Goal: Task Accomplishment & Management: Use online tool/utility

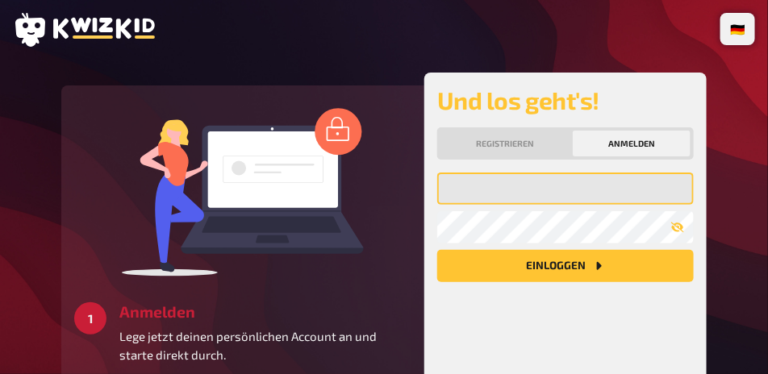
click at [503, 205] on input "email" at bounding box center [565, 189] width 257 height 32
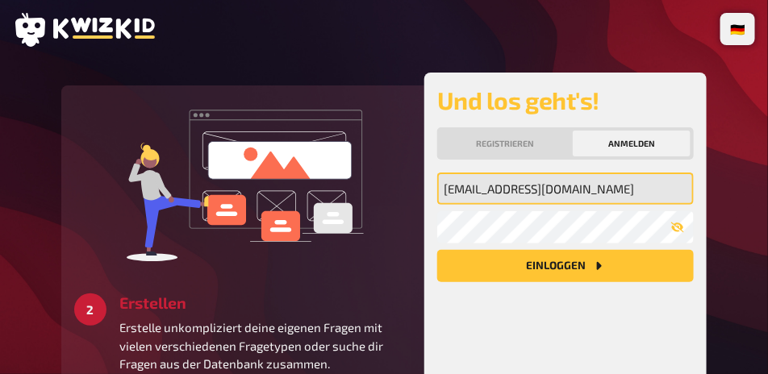
type input "[EMAIL_ADDRESS][DOMAIN_NAME]"
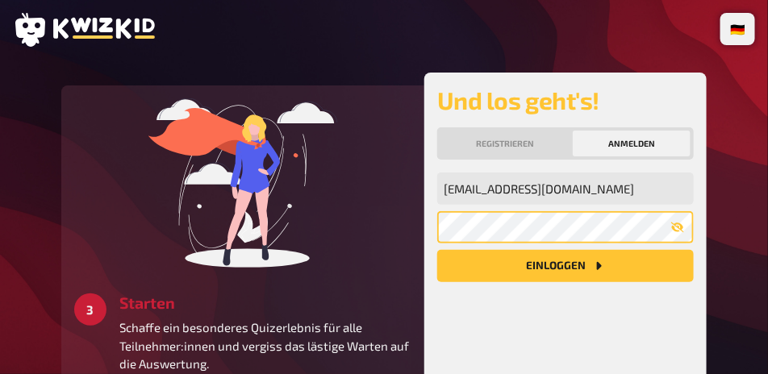
click at [437, 250] on button "Einloggen" at bounding box center [565, 266] width 257 height 32
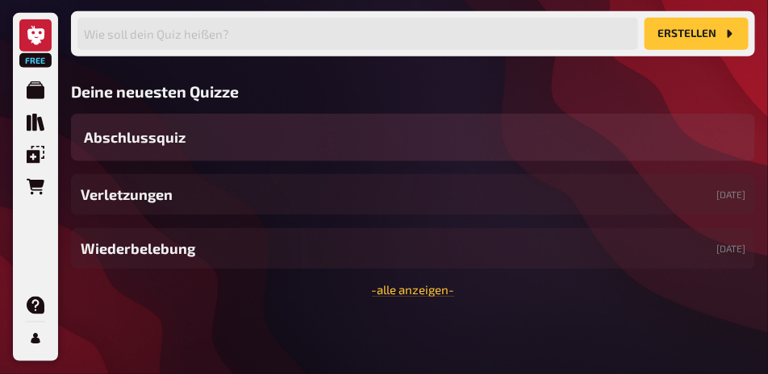
scroll to position [502, 0]
click at [388, 282] on link "- alle anzeigen -" at bounding box center [413, 289] width 83 height 15
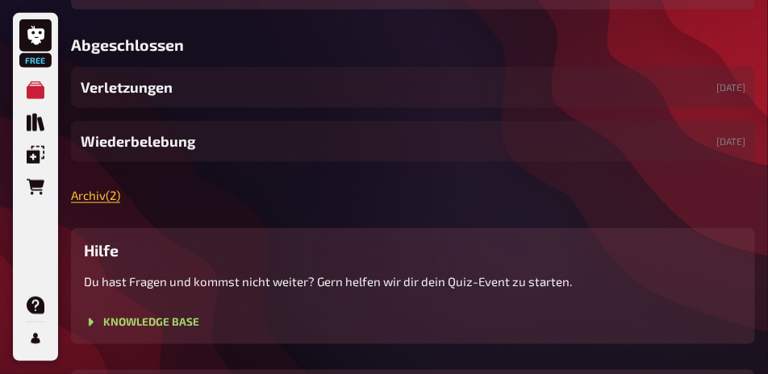
scroll to position [265, 0]
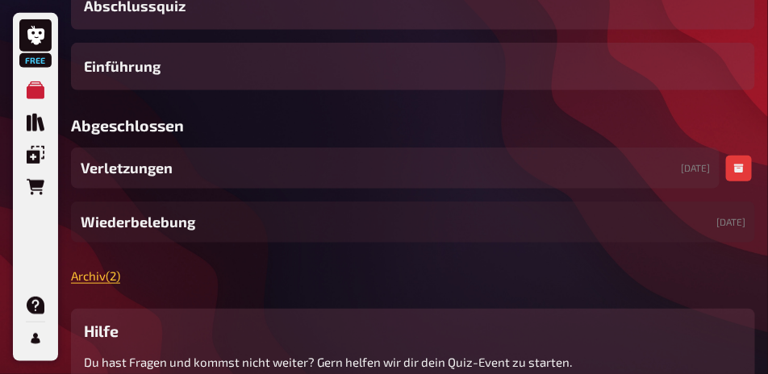
click at [238, 189] on div "Verletzungen [DATE]" at bounding box center [395, 168] width 649 height 41
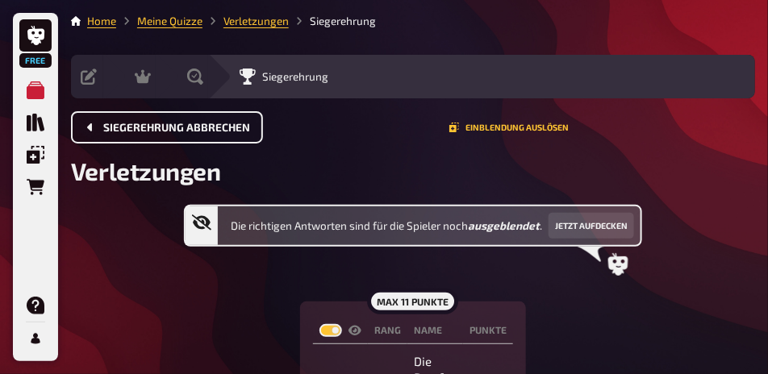
click at [136, 127] on span "Siegerehrung abbrechen" at bounding box center [176, 128] width 147 height 11
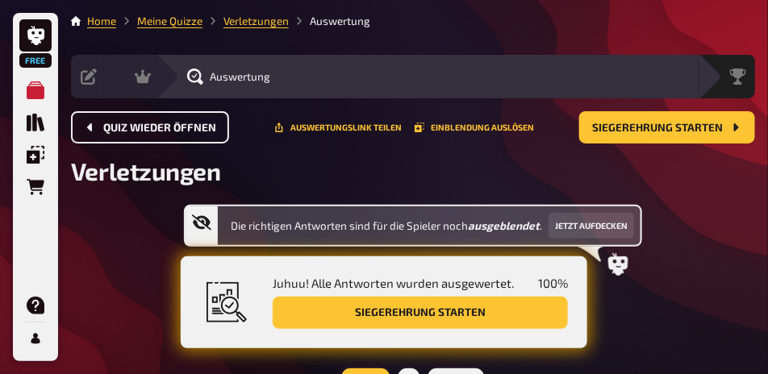
click at [136, 127] on span "Quiz wieder öffnen" at bounding box center [159, 128] width 113 height 11
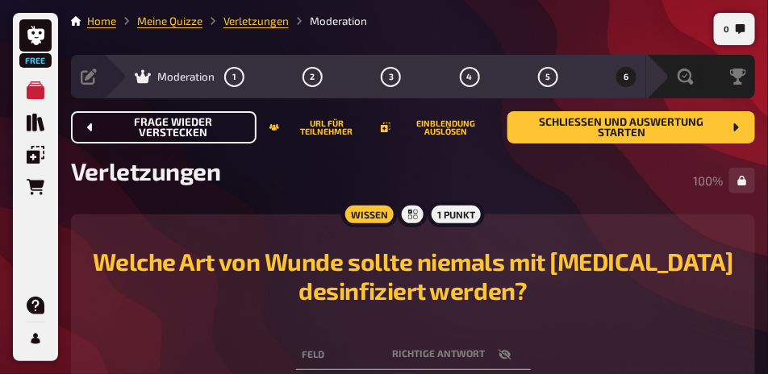
click at [136, 127] on span "Frage wieder verstecken" at bounding box center [173, 128] width 140 height 22
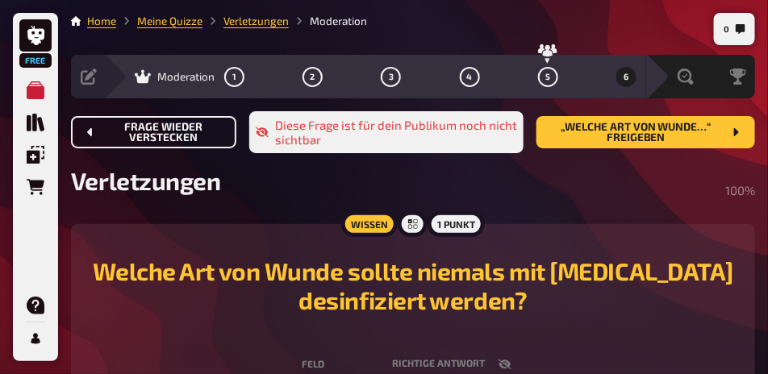
click at [136, 127] on span "Frage wieder verstecken" at bounding box center [163, 133] width 120 height 22
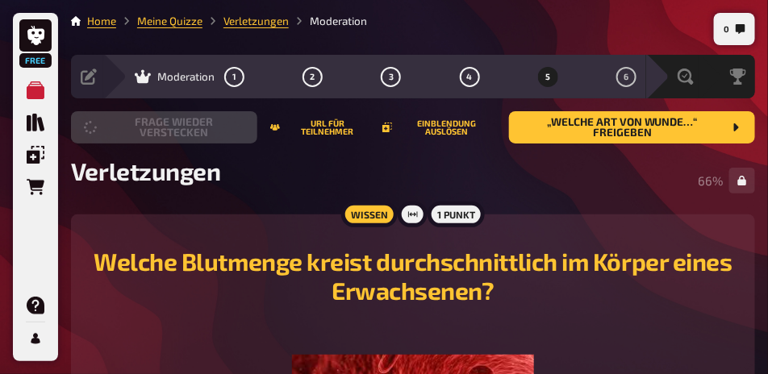
click at [136, 127] on button "Frage wieder verstecken" at bounding box center [164, 127] width 186 height 32
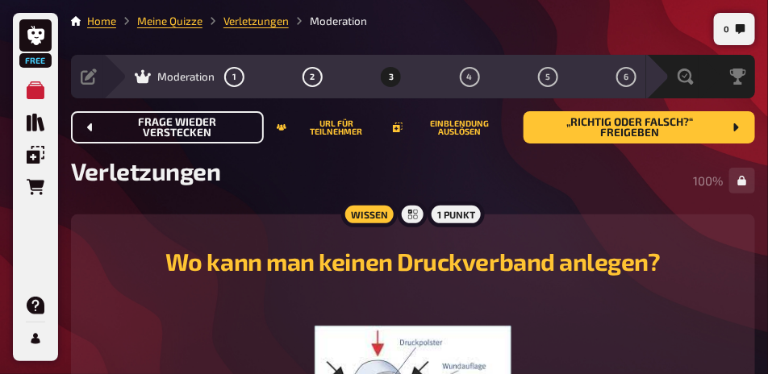
click at [136, 127] on span "Frage wieder verstecken" at bounding box center [177, 128] width 148 height 22
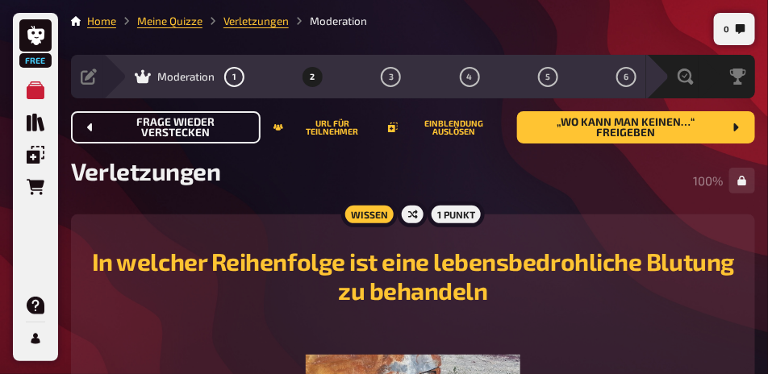
click at [136, 127] on span "Frage wieder verstecken" at bounding box center [175, 128] width 144 height 22
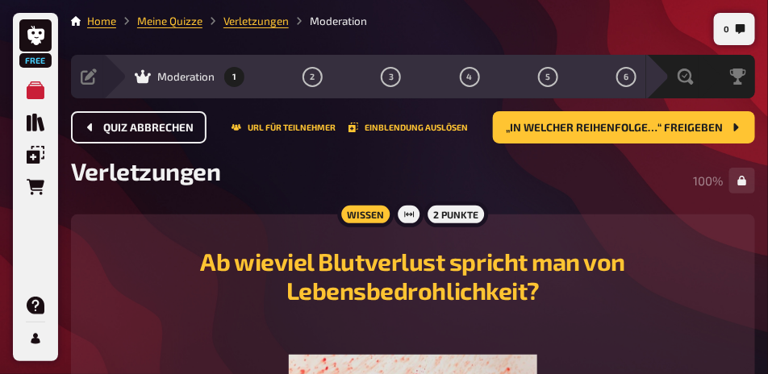
click at [136, 127] on span "Quiz abbrechen" at bounding box center [148, 128] width 90 height 11
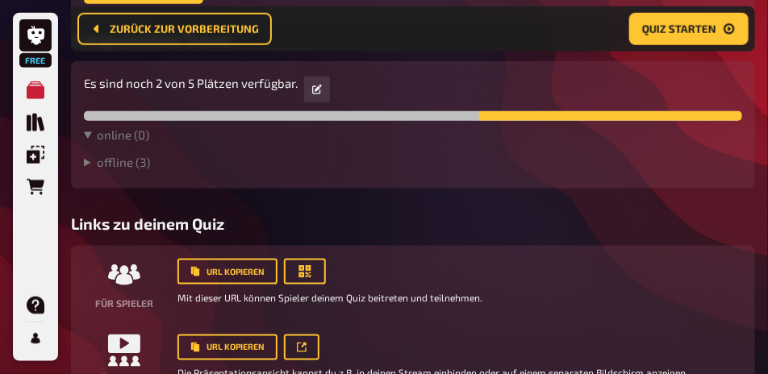
scroll to position [497, 0]
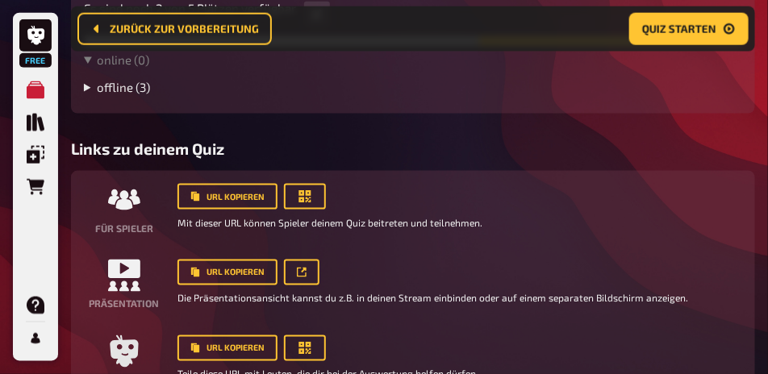
click at [143, 94] on summary "offline ( 3 )" at bounding box center [413, 87] width 658 height 15
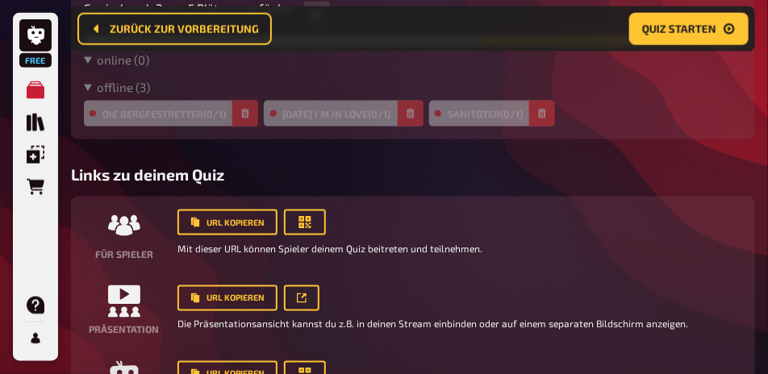
click at [244, 119] on icon "button" at bounding box center [245, 114] width 7 height 10
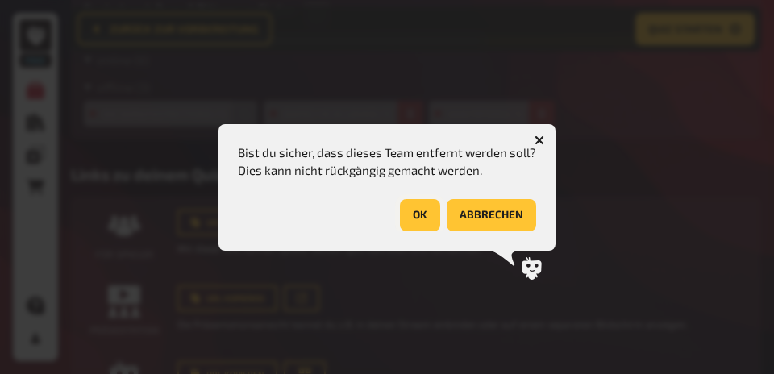
click at [415, 215] on button "OK" at bounding box center [420, 215] width 40 height 32
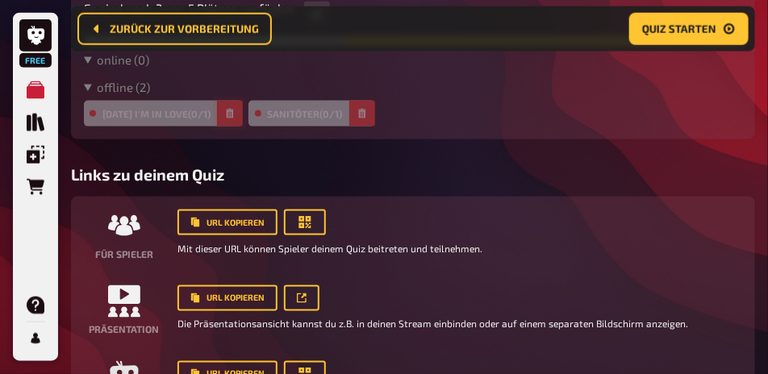
click at [243, 127] on button "button" at bounding box center [230, 114] width 26 height 26
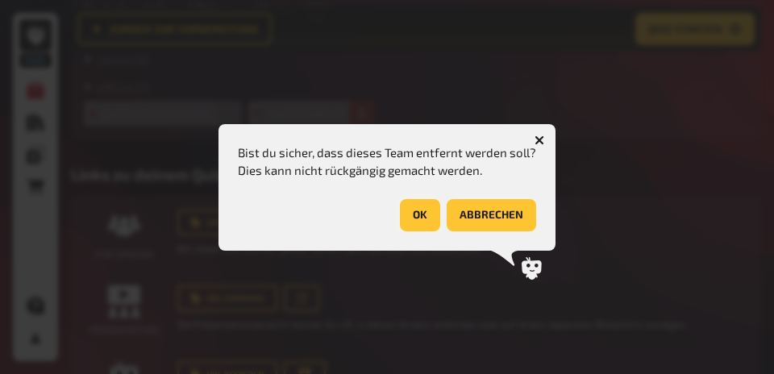
click at [409, 222] on button "OK" at bounding box center [420, 215] width 40 height 32
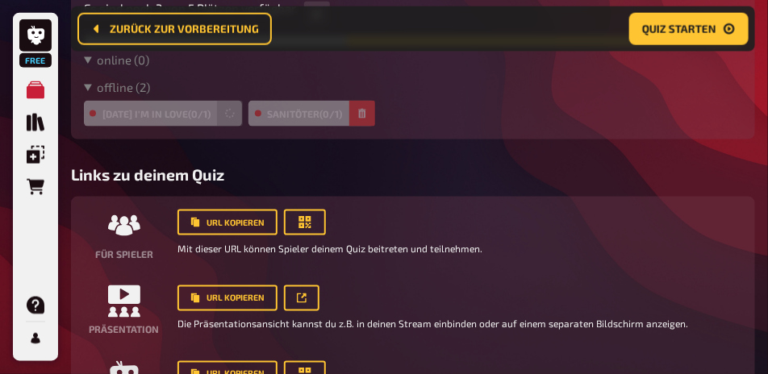
click at [349, 127] on button "button" at bounding box center [362, 114] width 26 height 26
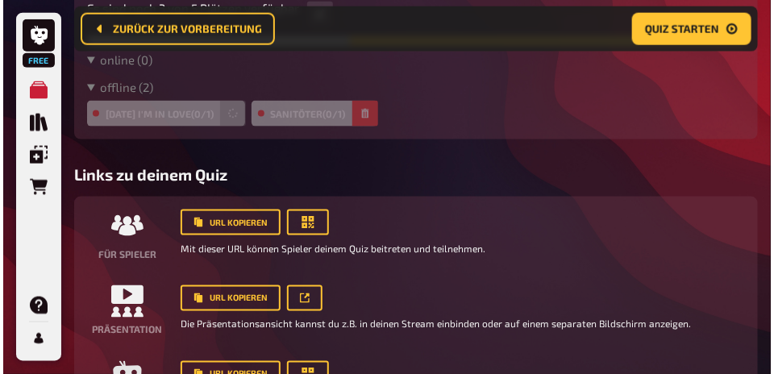
click button "OK"
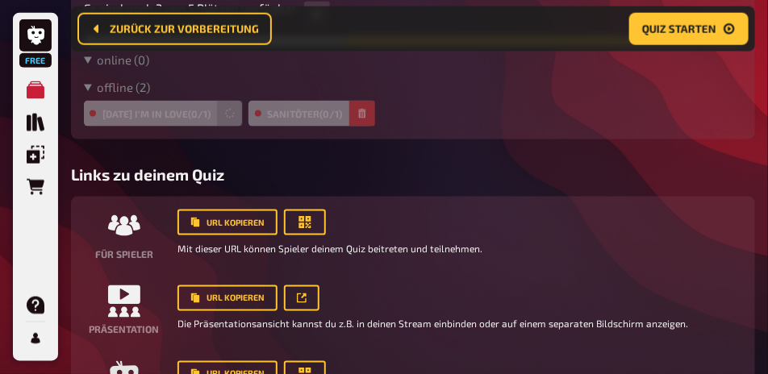
scroll to position [0, 0]
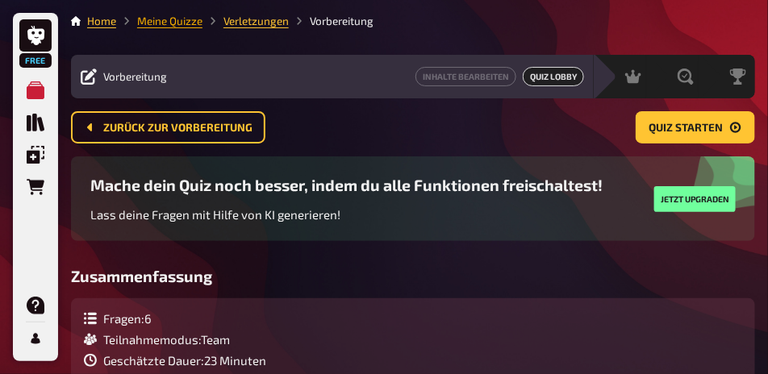
click at [182, 27] on link "Meine Quizze" at bounding box center [169, 21] width 65 height 13
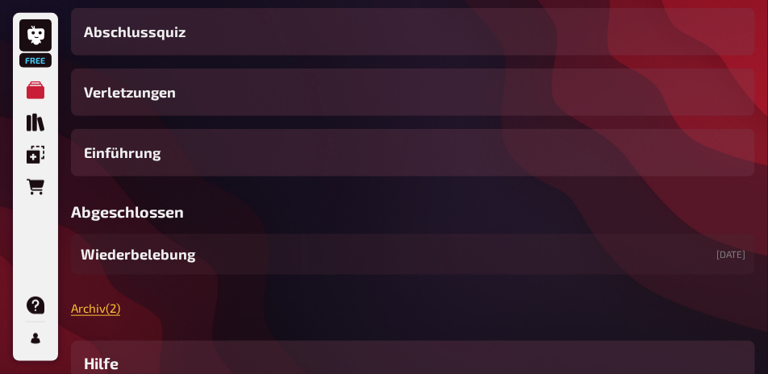
scroll to position [242, 0]
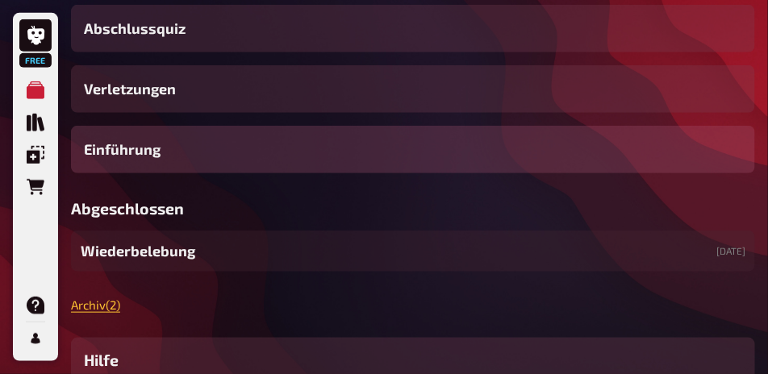
click at [187, 173] on div "Einführung" at bounding box center [413, 150] width 684 height 48
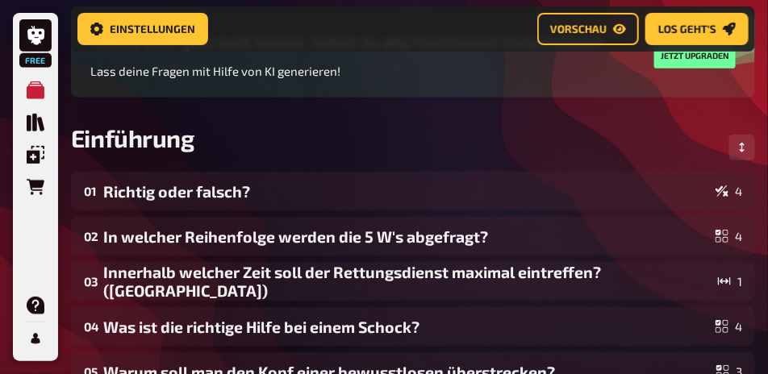
scroll to position [26, 0]
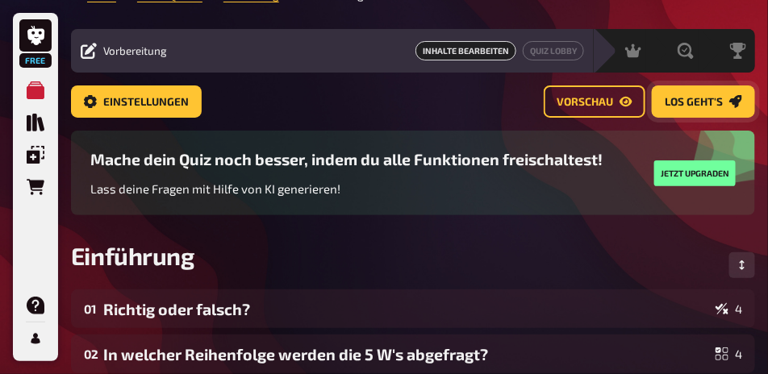
click at [669, 93] on button "Los geht's" at bounding box center [703, 102] width 103 height 32
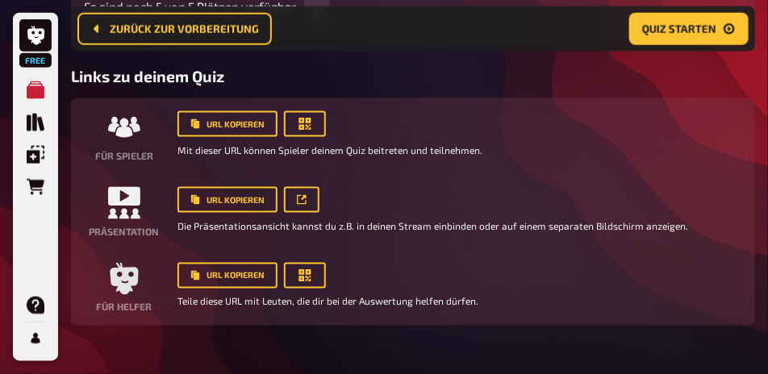
scroll to position [497, 0]
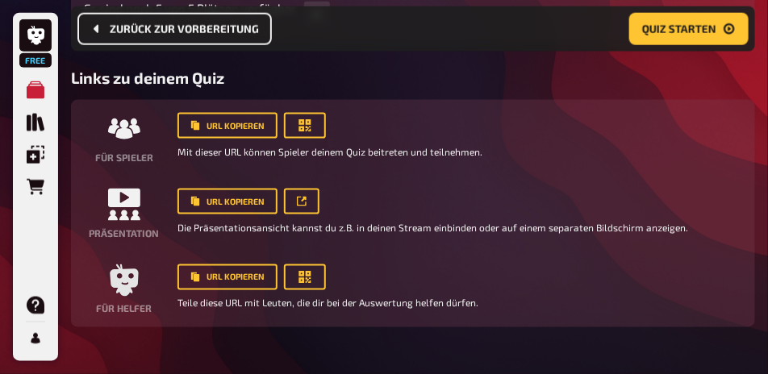
click at [236, 38] on button "Zurück zur Vorbereitung" at bounding box center [174, 29] width 194 height 32
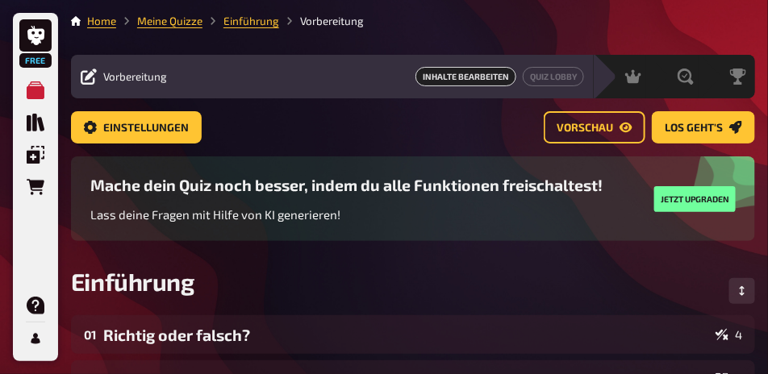
click at [177, 25] on link "Meine Quizze" at bounding box center [169, 21] width 65 height 13
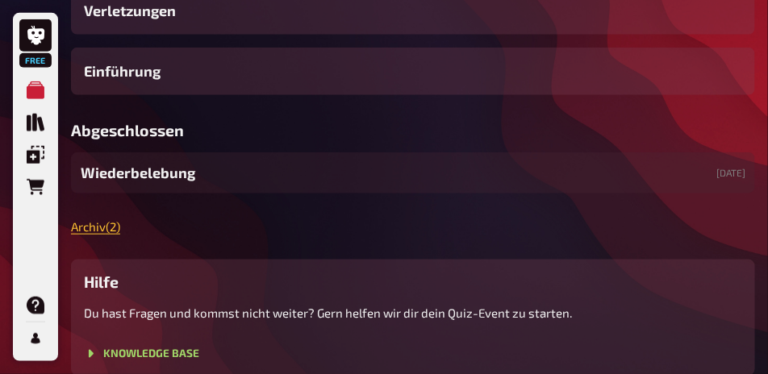
scroll to position [323, 0]
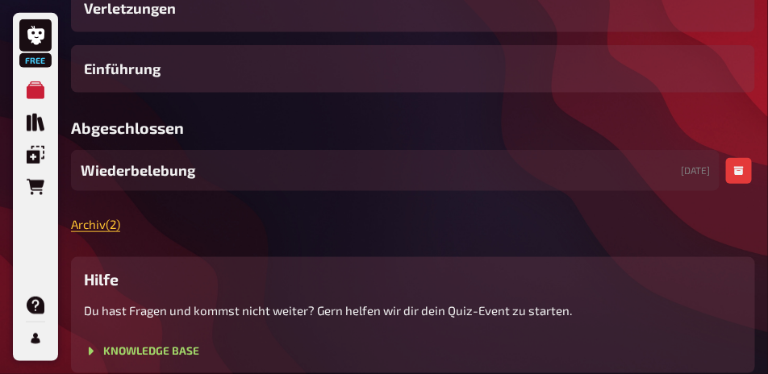
click at [223, 191] on div "Wiederbelebung [DATE]" at bounding box center [395, 170] width 649 height 41
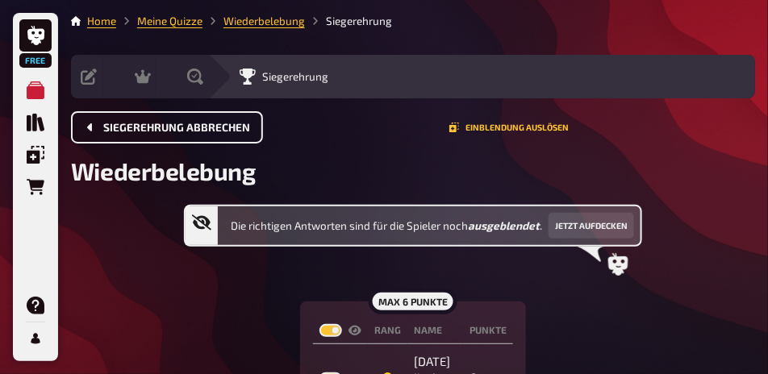
click at [224, 130] on span "Siegerehrung abbrechen" at bounding box center [176, 128] width 147 height 11
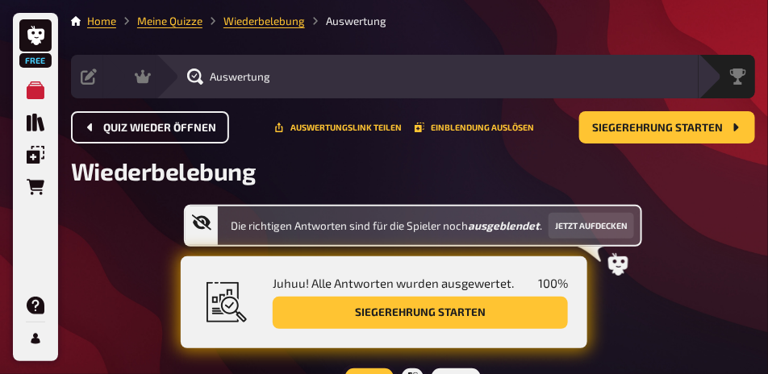
click at [224, 130] on button "Quiz wieder öffnen" at bounding box center [150, 127] width 158 height 32
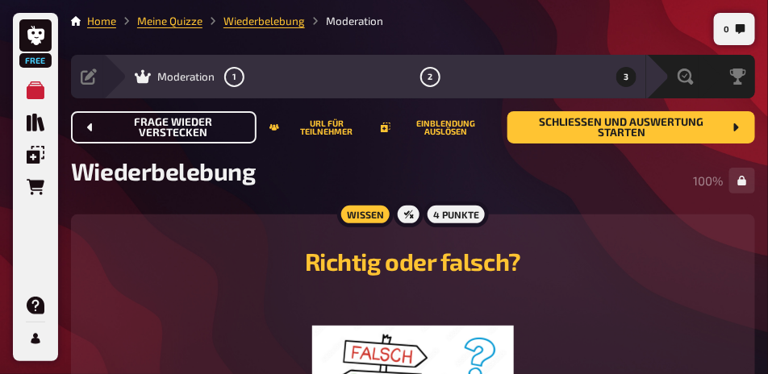
click at [224, 130] on span "Frage wieder verstecken" at bounding box center [173, 128] width 140 height 22
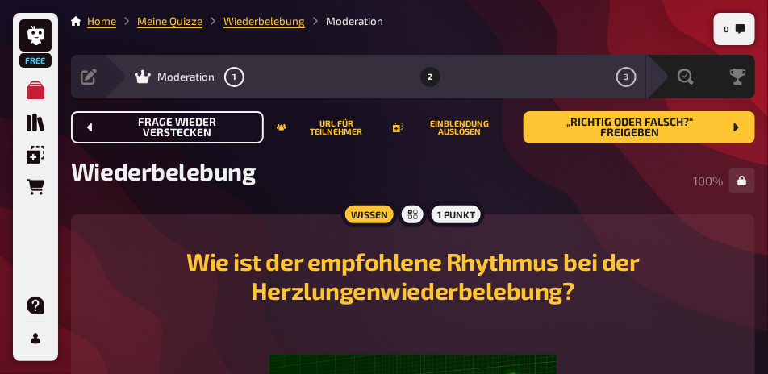
click at [224, 130] on span "Frage wieder verstecken" at bounding box center [177, 128] width 148 height 22
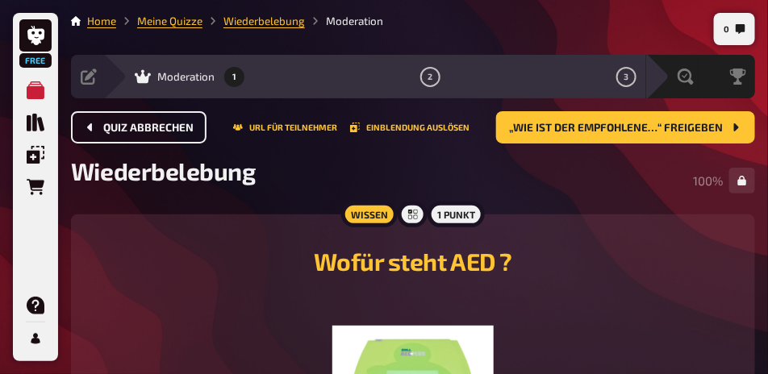
click at [174, 128] on span "Quiz abbrechen" at bounding box center [148, 128] width 90 height 11
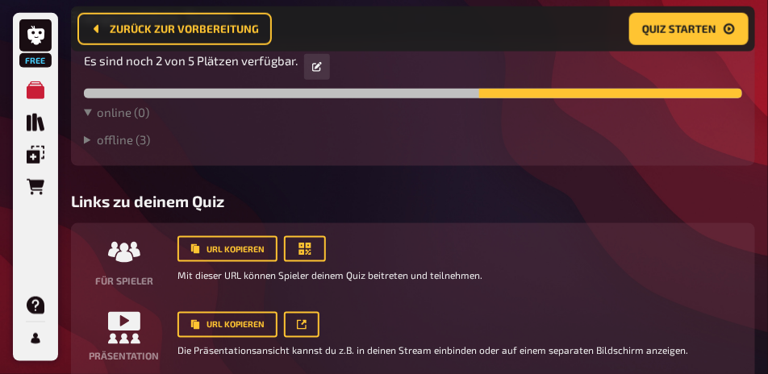
scroll to position [457, 0]
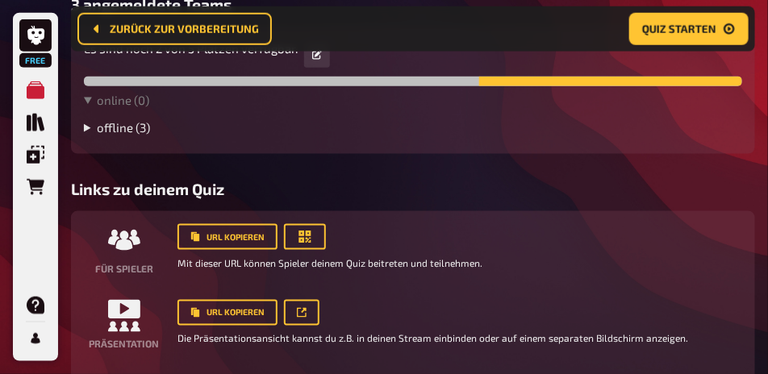
click at [125, 135] on summary "offline ( 3 )" at bounding box center [413, 127] width 658 height 15
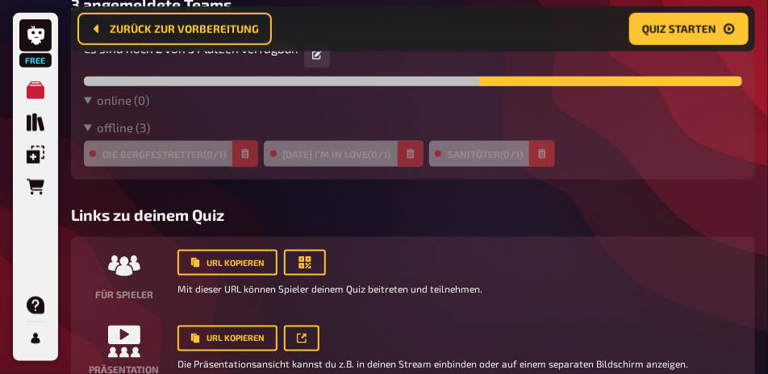
click at [245, 159] on icon "button" at bounding box center [245, 154] width 10 height 10
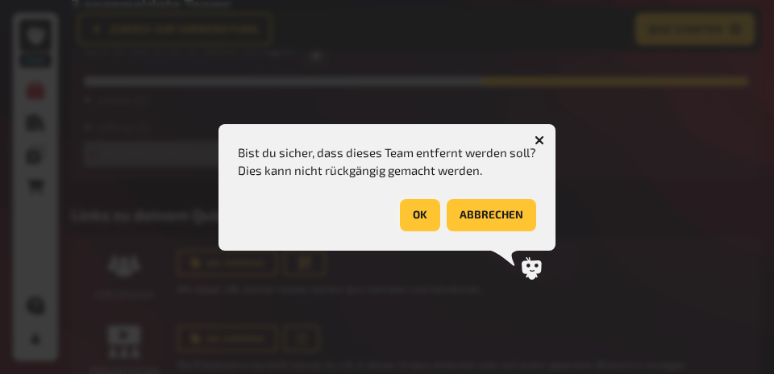
click at [424, 216] on button "OK" at bounding box center [420, 215] width 40 height 32
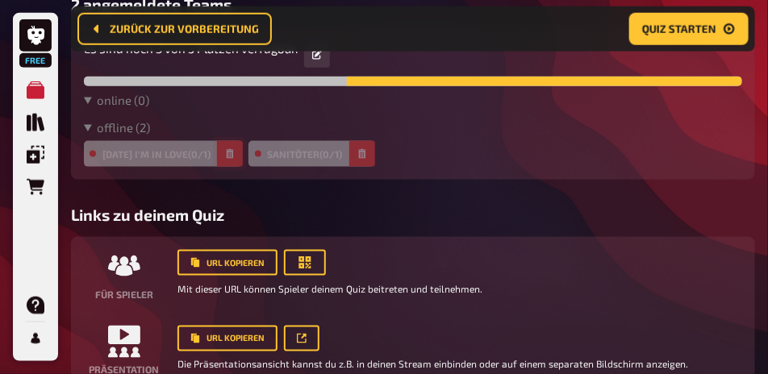
click at [243, 167] on button "button" at bounding box center [230, 154] width 26 height 26
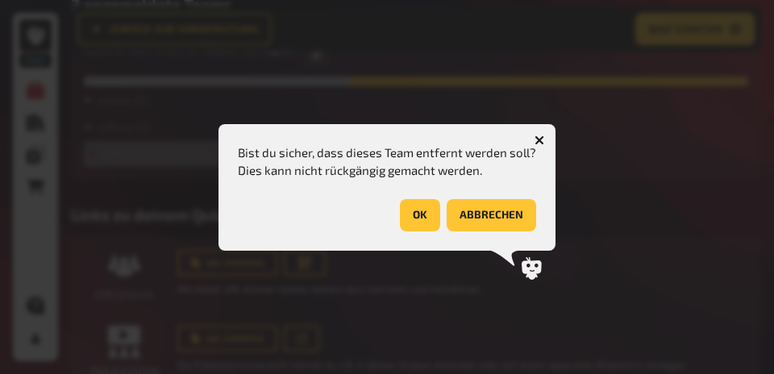
click at [409, 215] on button "OK" at bounding box center [420, 215] width 40 height 32
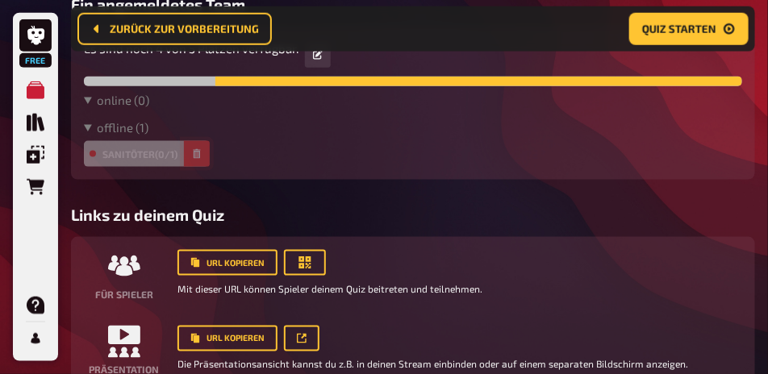
click at [204, 167] on button "button" at bounding box center [197, 154] width 26 height 26
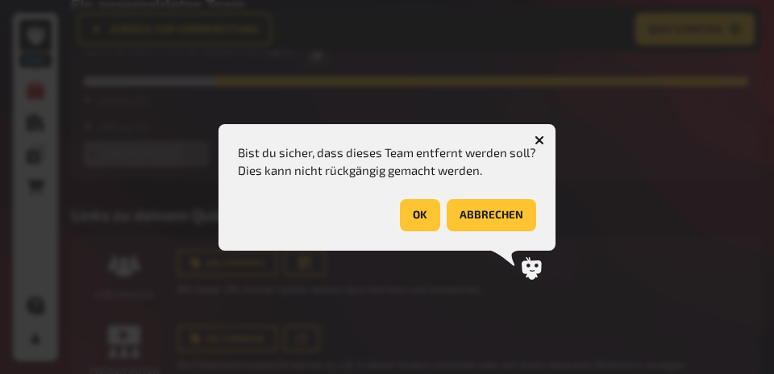
click at [418, 218] on button "OK" at bounding box center [420, 215] width 40 height 32
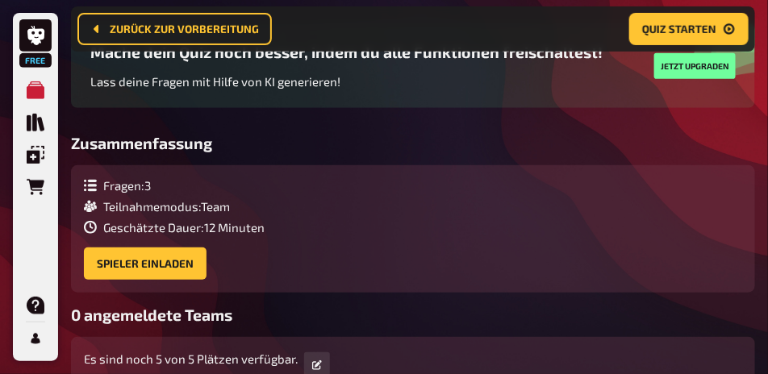
scroll to position [0, 0]
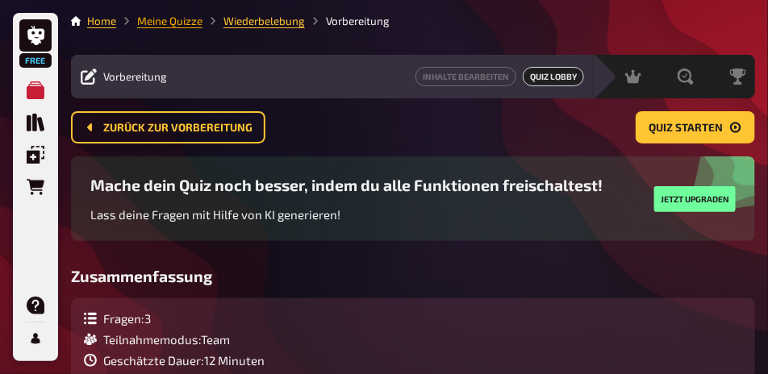
click at [186, 23] on link "Meine Quizze" at bounding box center [169, 21] width 65 height 13
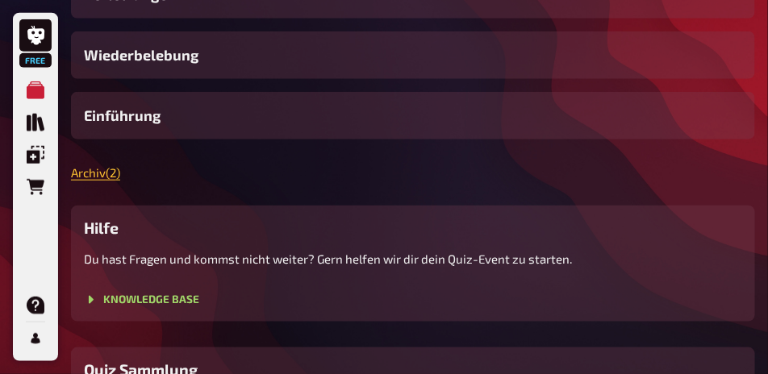
scroll to position [338, 0]
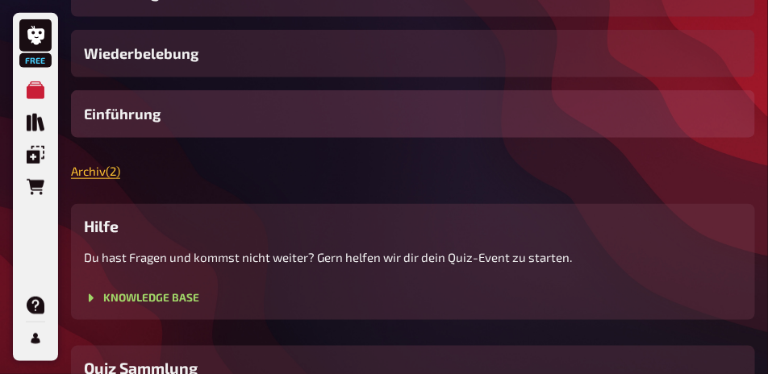
click at [172, 138] on div "Einführung" at bounding box center [413, 114] width 684 height 48
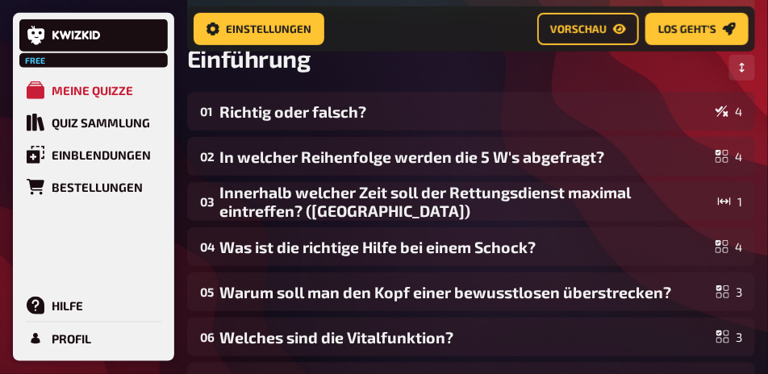
scroll to position [290, 0]
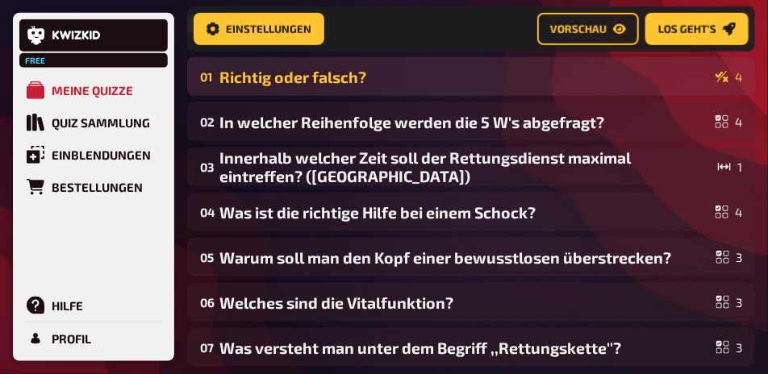
click at [269, 86] on div "Richtig oder falsch?" at bounding box center [464, 77] width 490 height 19
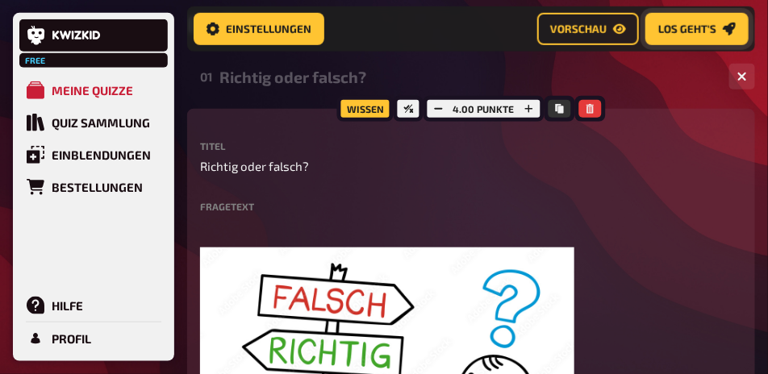
click at [715, 19] on button "Los geht's" at bounding box center [696, 29] width 103 height 32
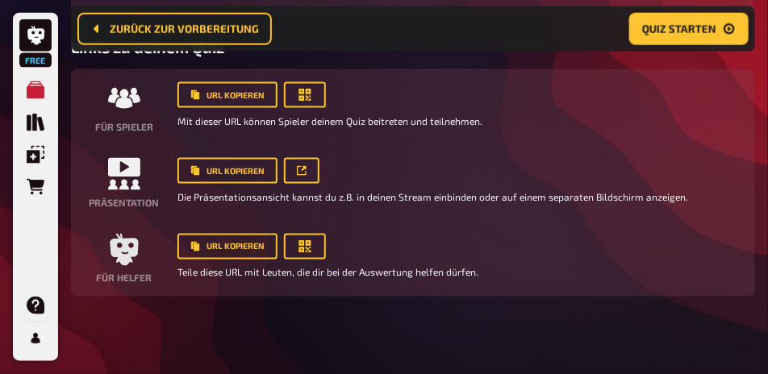
scroll to position [670, 0]
click at [314, 82] on button "button" at bounding box center [305, 95] width 42 height 26
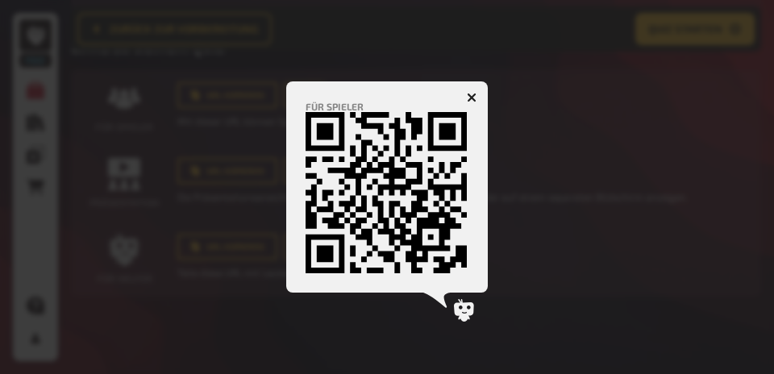
click at [471, 93] on icon "button" at bounding box center [472, 97] width 15 height 15
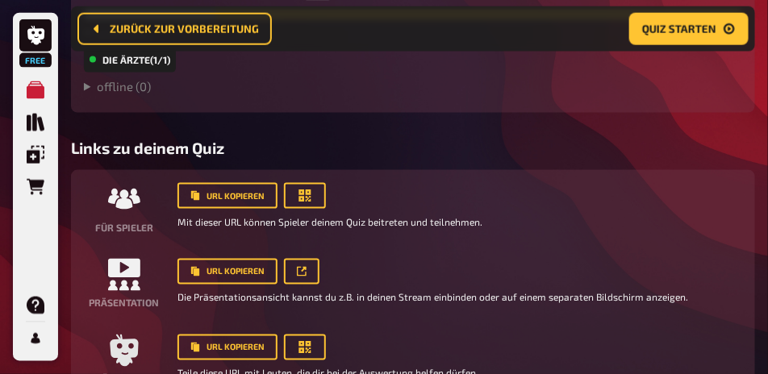
scroll to position [470, 0]
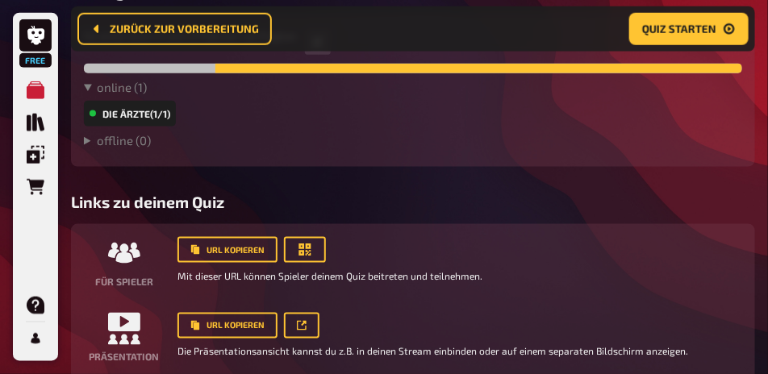
click at [599, 57] on div "Es sind noch 4 von 5 Plätzen verfügbar." at bounding box center [413, 42] width 658 height 31
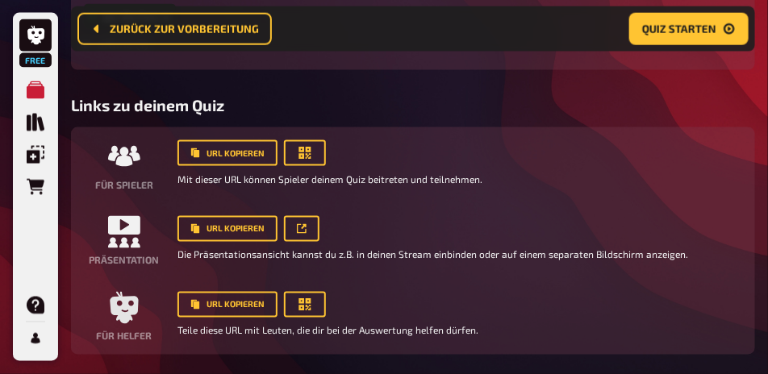
scroll to position [631, 0]
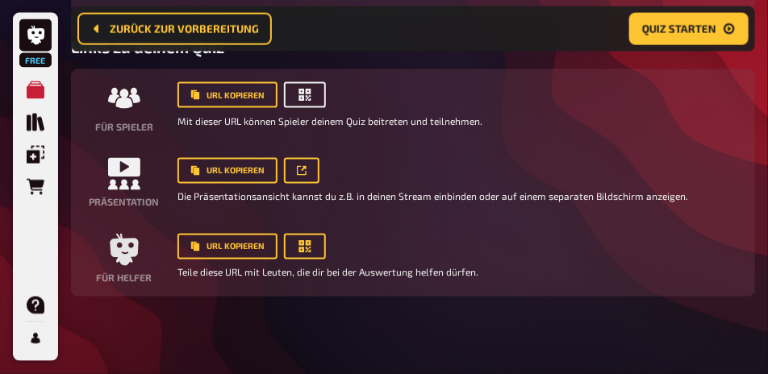
click at [302, 101] on icon "button" at bounding box center [305, 95] width 12 height 12
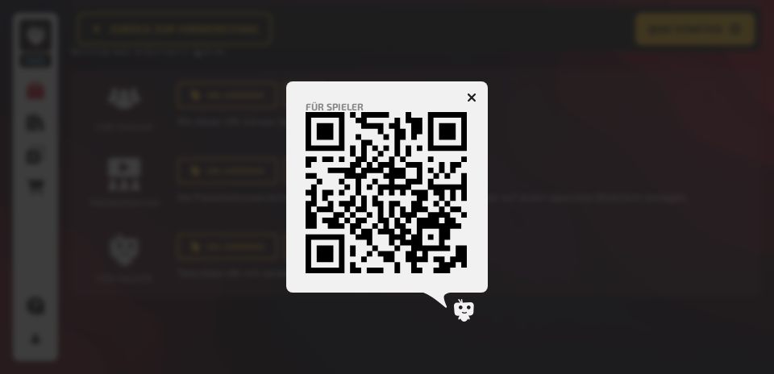
click at [471, 97] on icon "button" at bounding box center [472, 98] width 10 height 10
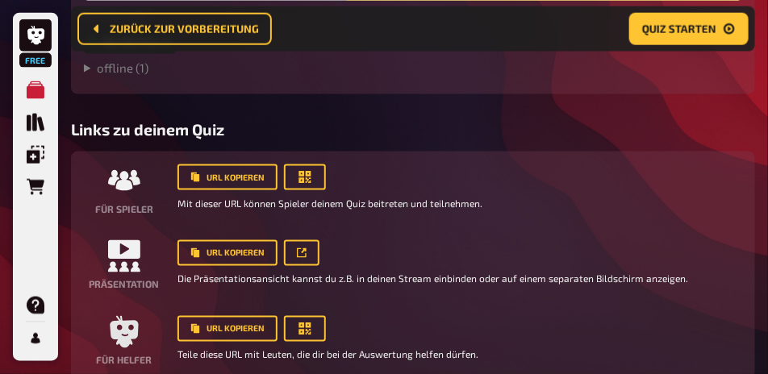
scroll to position [510, 0]
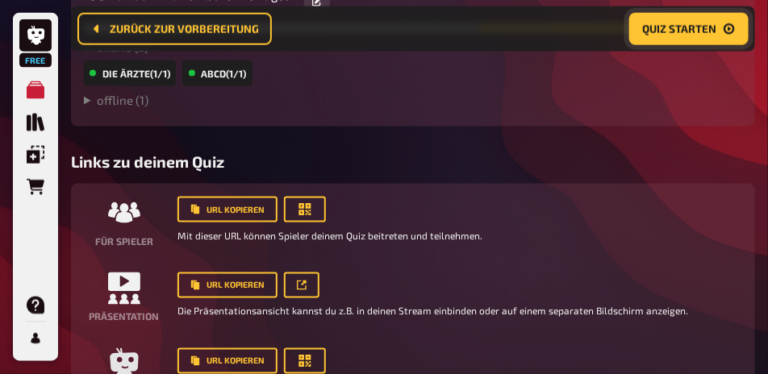
click at [695, 35] on span "Quiz starten" at bounding box center [679, 28] width 74 height 11
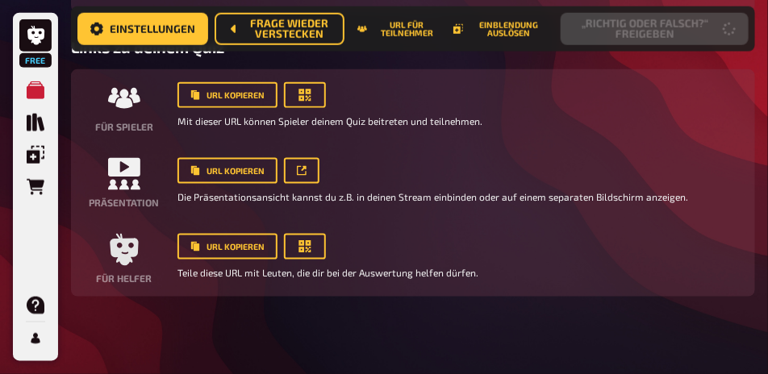
scroll to position [371, 0]
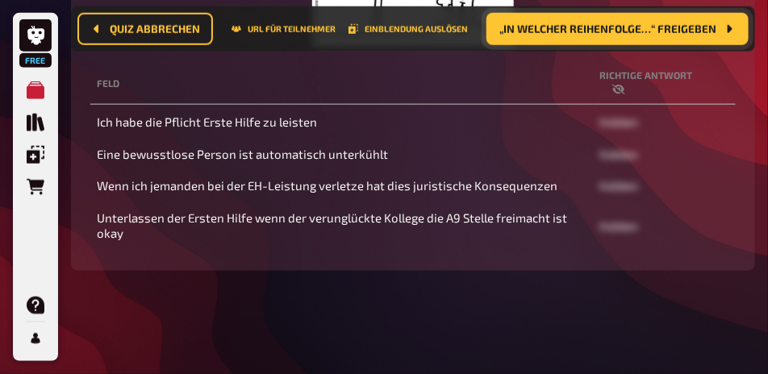
scroll to position [461, 0]
click at [671, 41] on button "„In welcher Reihenfolge…“ freigeben" at bounding box center [617, 29] width 262 height 32
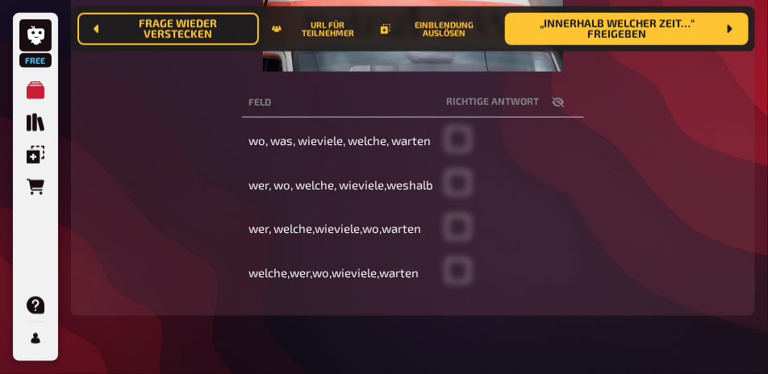
scroll to position [461, 0]
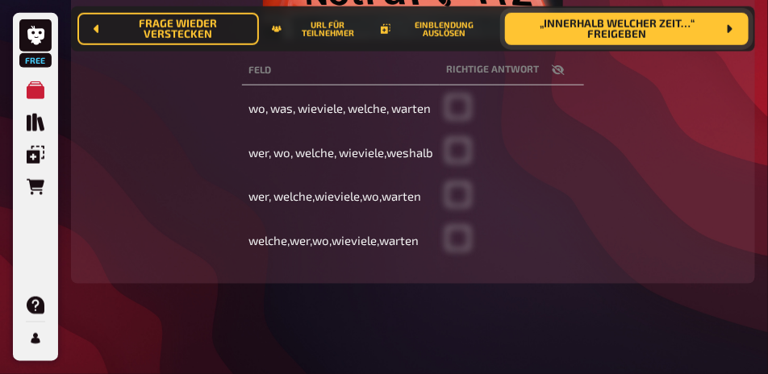
click at [632, 34] on span "„Innerhalb welcher Zeit…“ freigeben" at bounding box center [617, 30] width 198 height 22
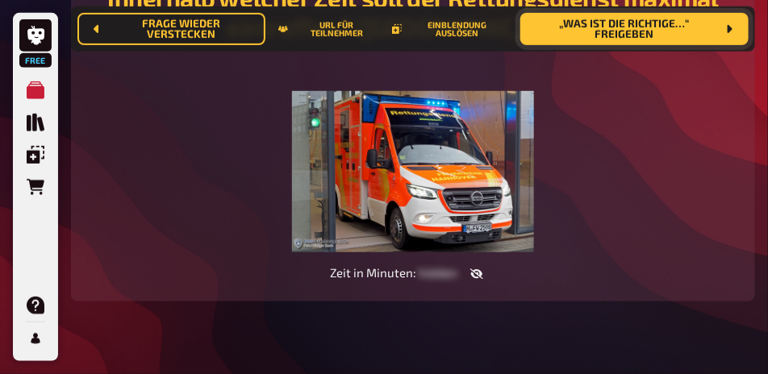
scroll to position [308, 0]
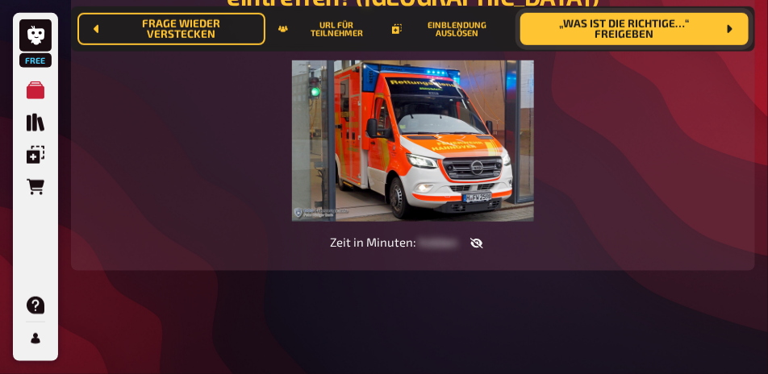
click at [643, 38] on span "„Was ist die richtige…“ freigeben" at bounding box center [624, 30] width 183 height 22
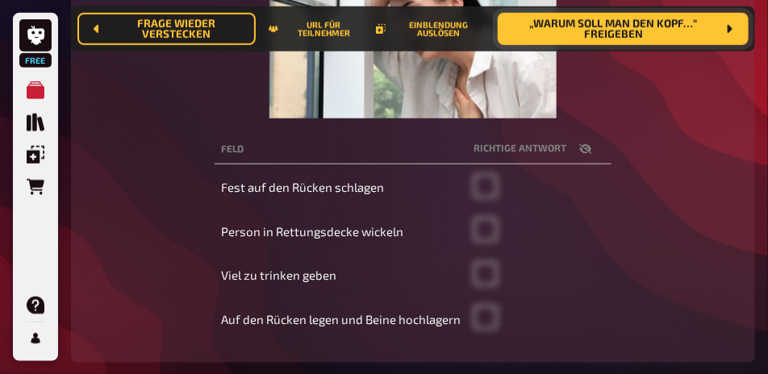
scroll to position [429, 0]
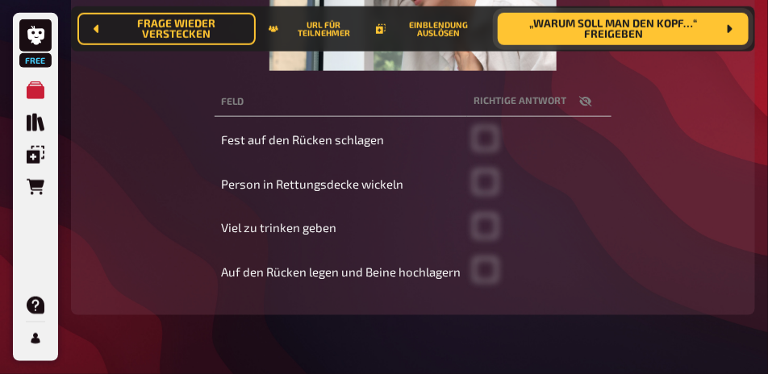
click at [650, 40] on button "„Warum soll man den Kopf…“ freigeben" at bounding box center [623, 29] width 251 height 32
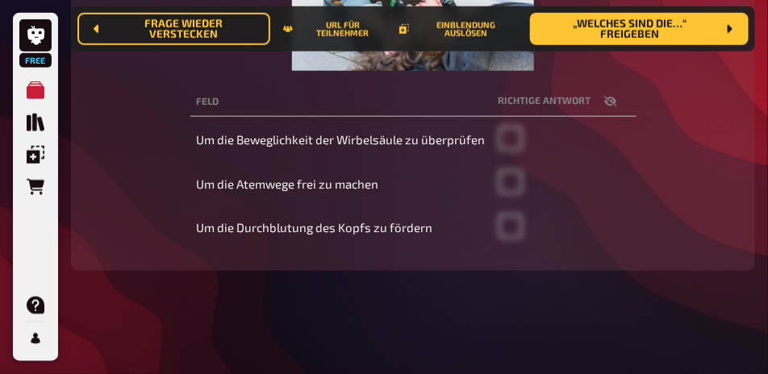
scroll to position [470, 0]
click at [635, 38] on button "„Welches sind die…“ freigeben" at bounding box center [639, 29] width 219 height 32
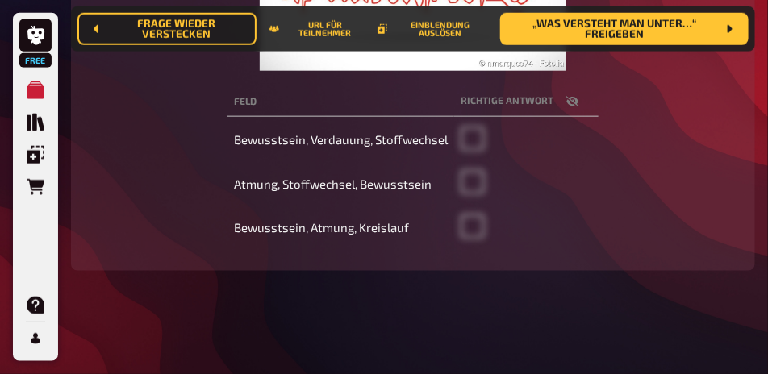
scroll to position [470, 0]
click at [632, 37] on span "„Was versteht man unter…“ freigeben" at bounding box center [614, 30] width 203 height 22
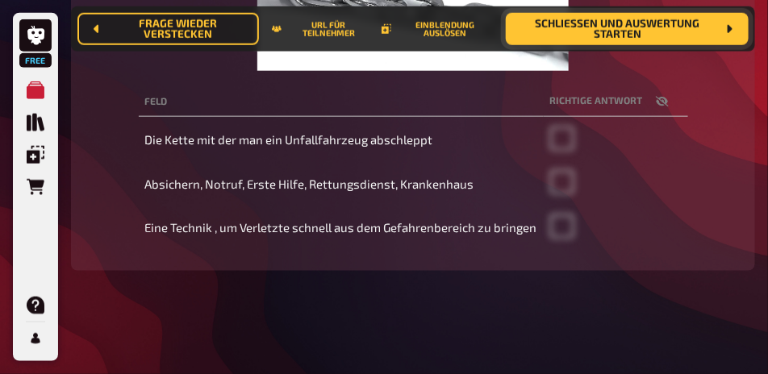
scroll to position [476, 0]
click at [623, 33] on span "Schließen und Auswertung starten" at bounding box center [618, 30] width 198 height 22
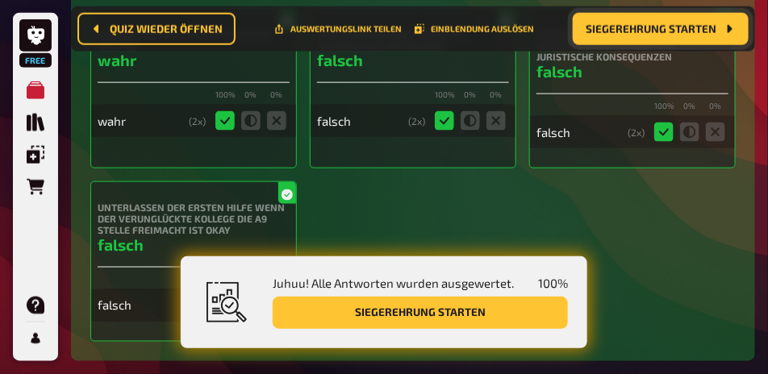
click at [622, 297] on div "Ich habe die Pflicht Erste Hilfe zu leisten wahr 100 % 0 % 0 % wahr ( 2 x) Eine…" at bounding box center [412, 175] width 645 height 334
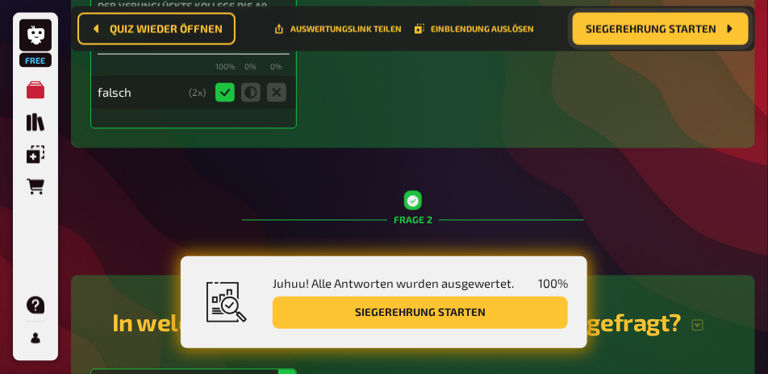
scroll to position [678, 0]
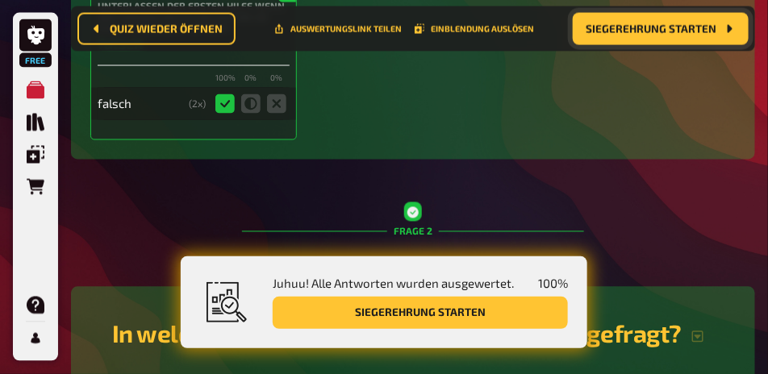
click at [636, 25] on span "Siegerehrung starten" at bounding box center [651, 28] width 131 height 11
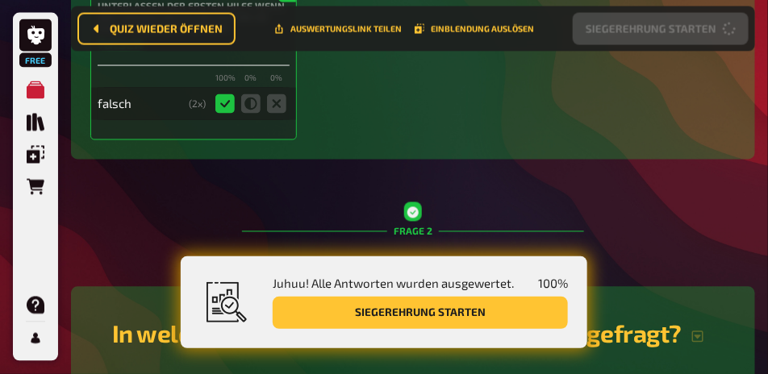
scroll to position [180, 0]
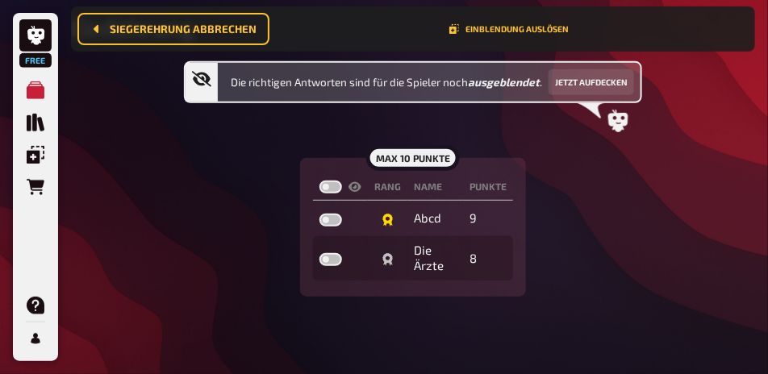
click at [324, 186] on label at bounding box center [330, 187] width 23 height 13
click at [319, 181] on input "checkbox" at bounding box center [319, 180] width 1 height 1
checkbox input "true"
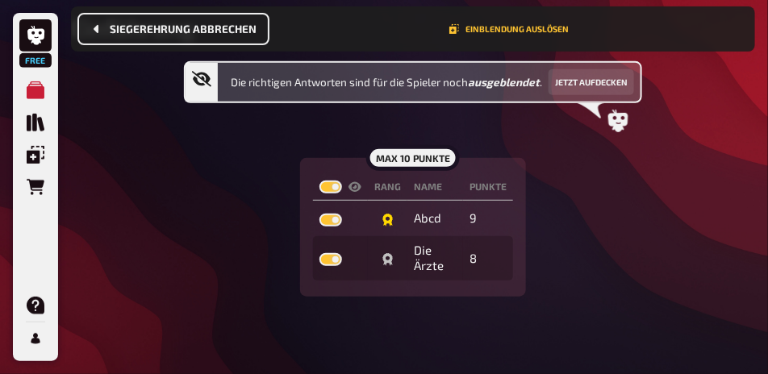
click at [218, 37] on button "Siegerehrung abbrechen" at bounding box center [173, 29] width 192 height 32
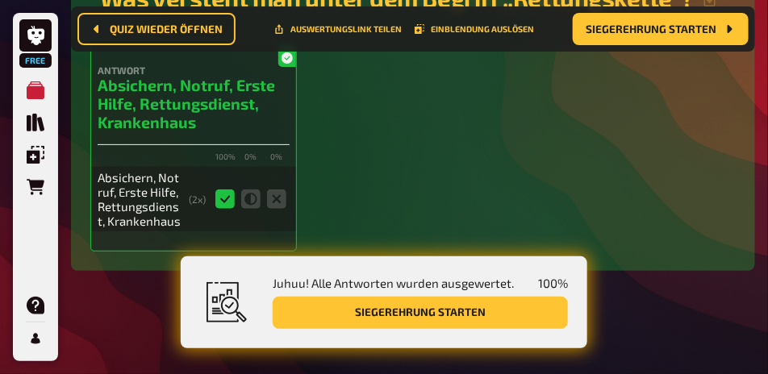
scroll to position [3966, 0]
click at [620, 27] on span "Siegerehrung starten" at bounding box center [651, 28] width 131 height 11
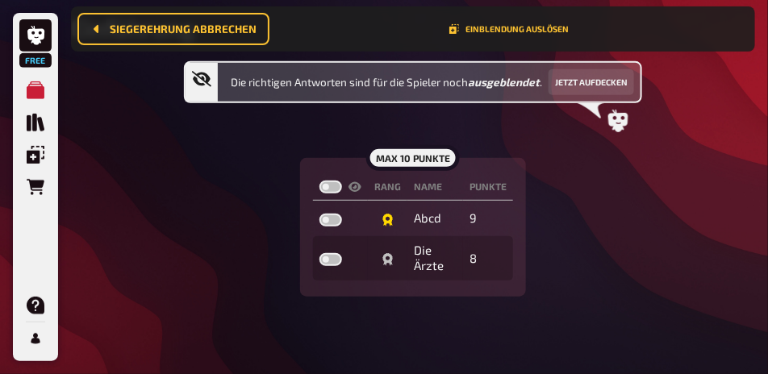
scroll to position [180, 0]
click at [337, 190] on label at bounding box center [330, 187] width 23 height 13
click at [319, 181] on input "checkbox" at bounding box center [319, 180] width 1 height 1
checkbox input "true"
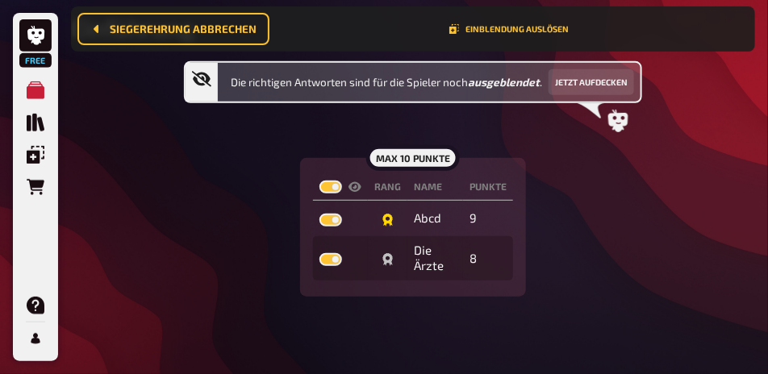
checkbox input "true"
